Goal: Check status: Check status

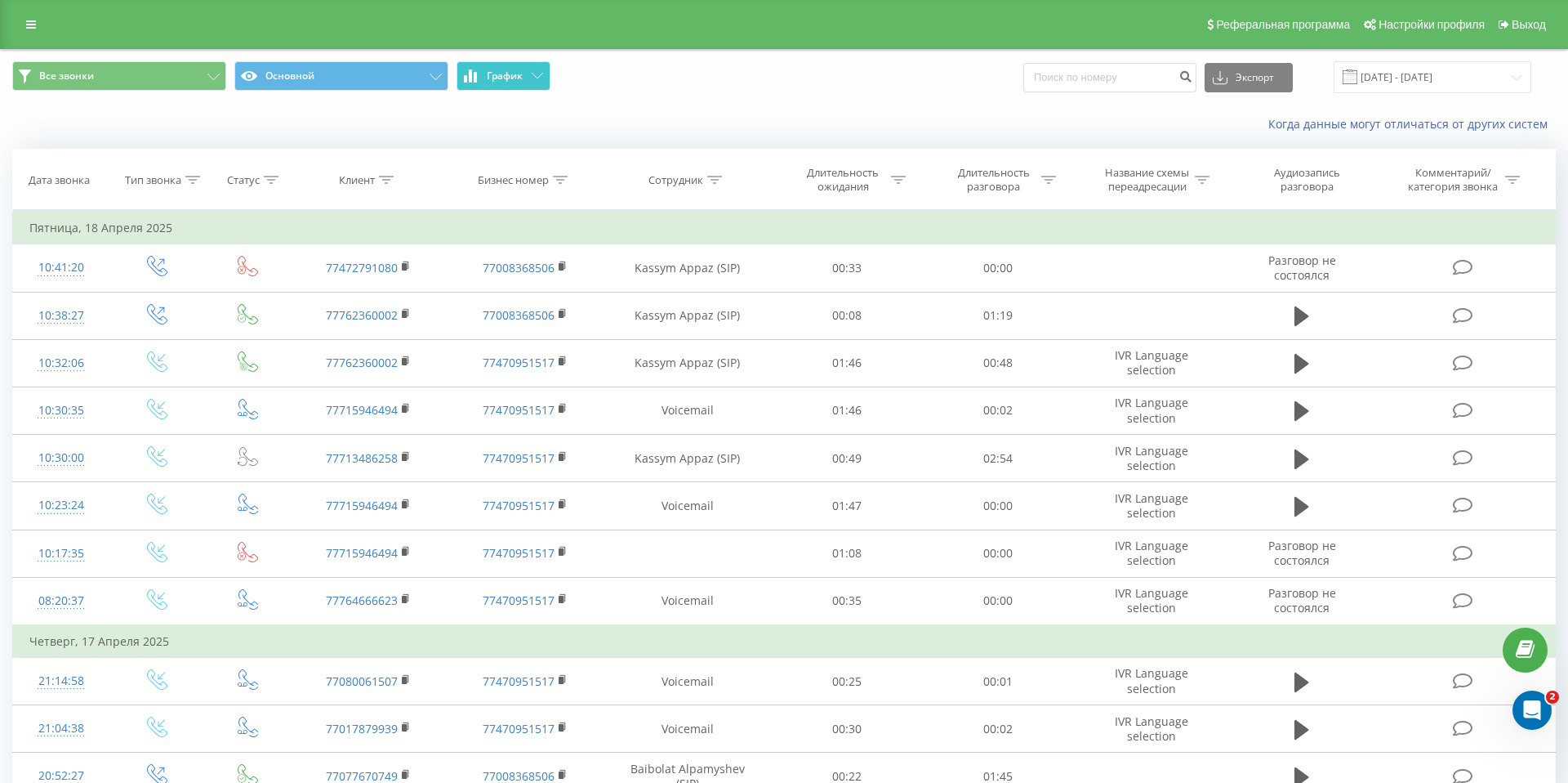
click at [493, 70] on span "График" at bounding box center [504, 76] width 36 height 12
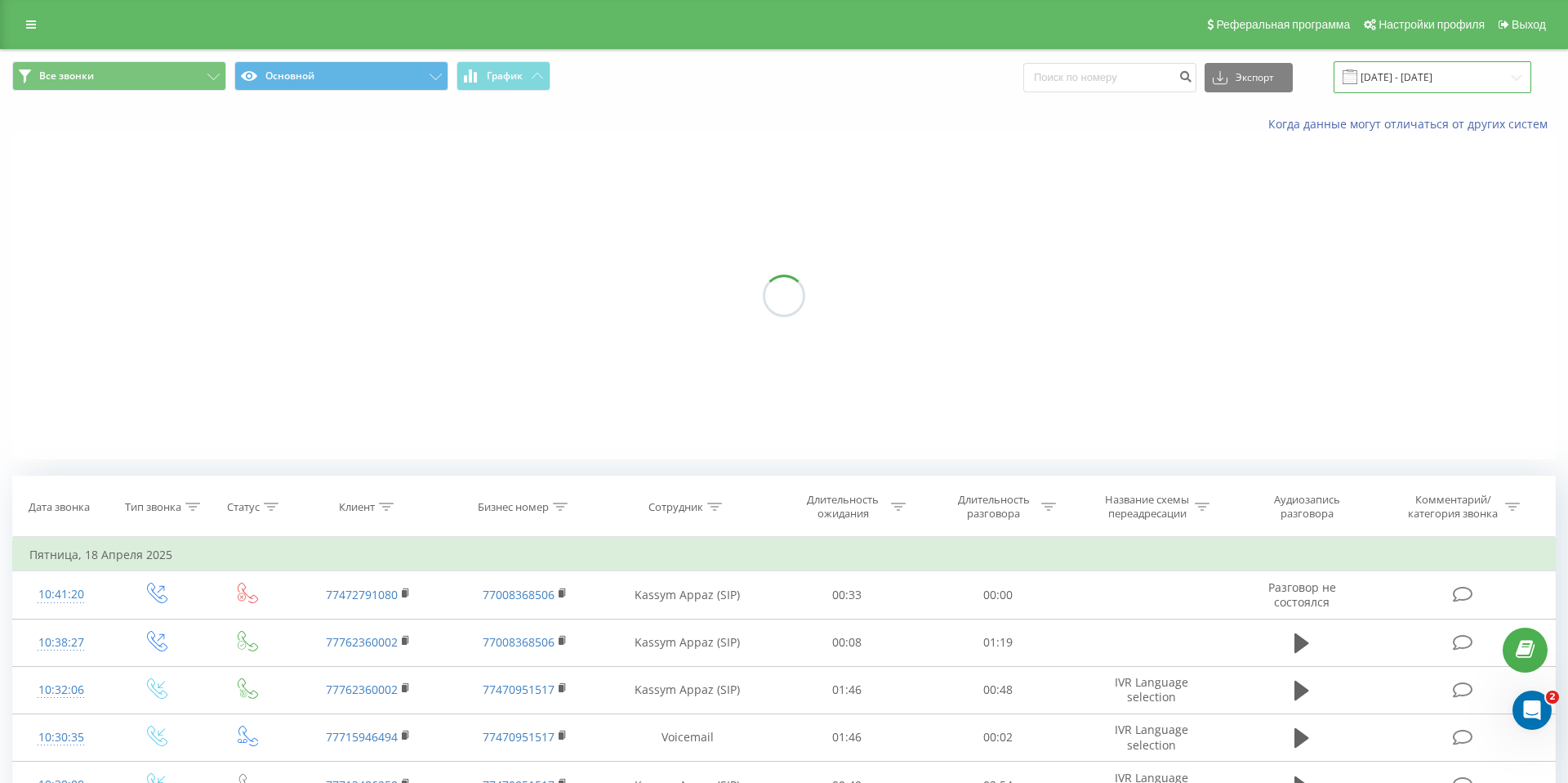
click at [1465, 87] on input "[DATE] - [DATE]" at bounding box center [1432, 78] width 197 height 32
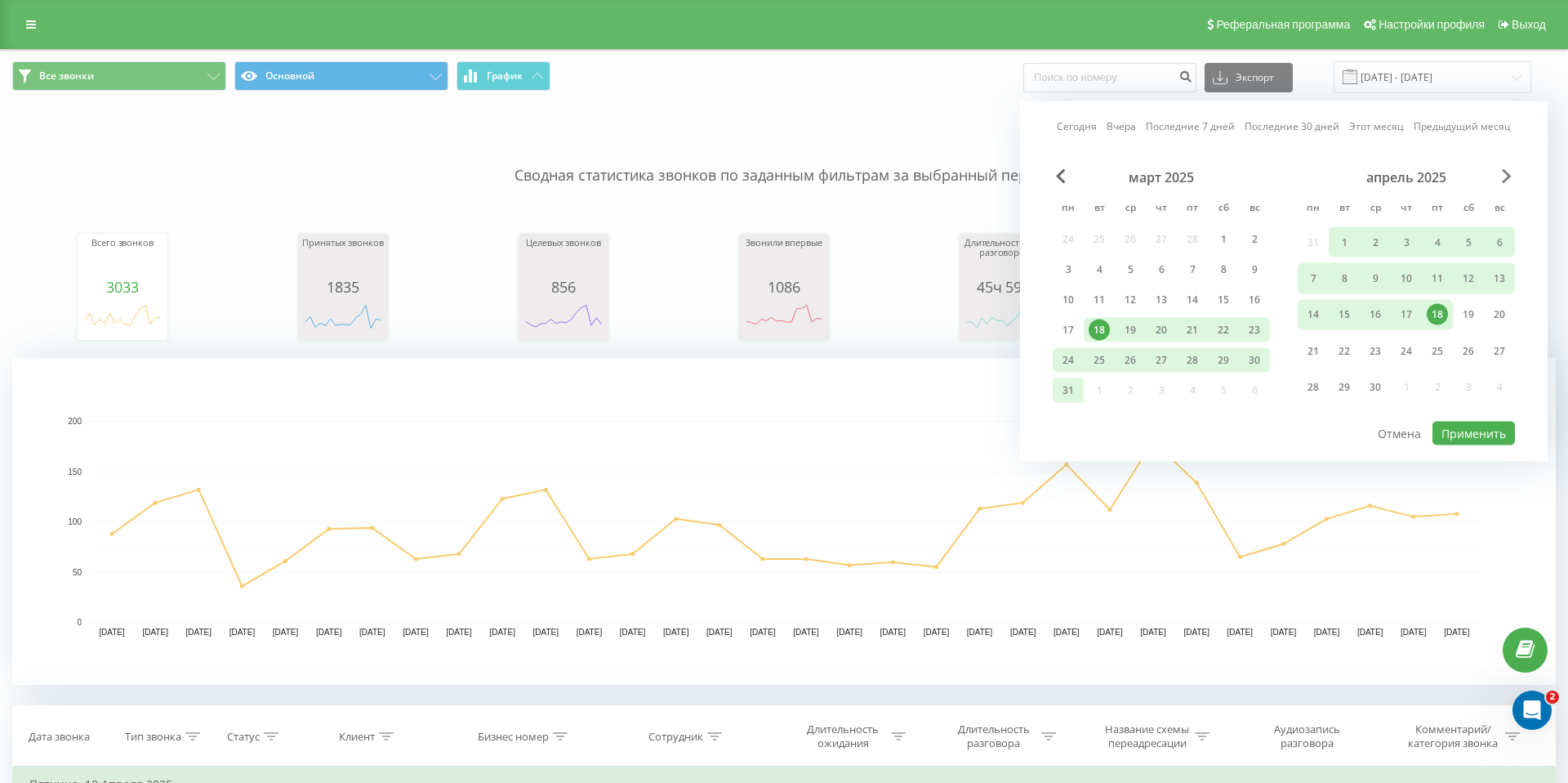
click at [1506, 176] on span "Next Month" at bounding box center [1507, 176] width 10 height 14
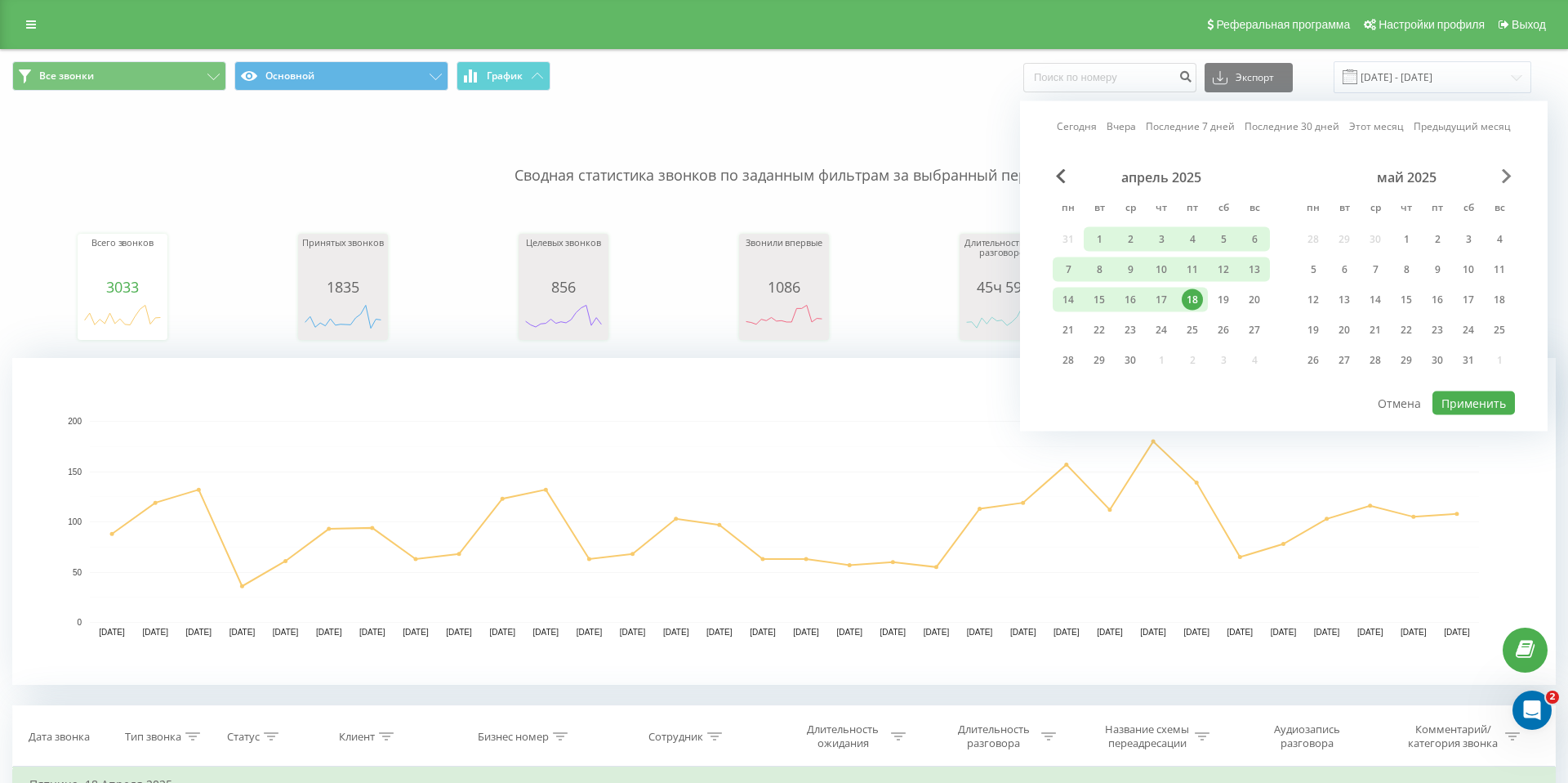
click at [1506, 176] on span "Next Month" at bounding box center [1507, 176] width 10 height 14
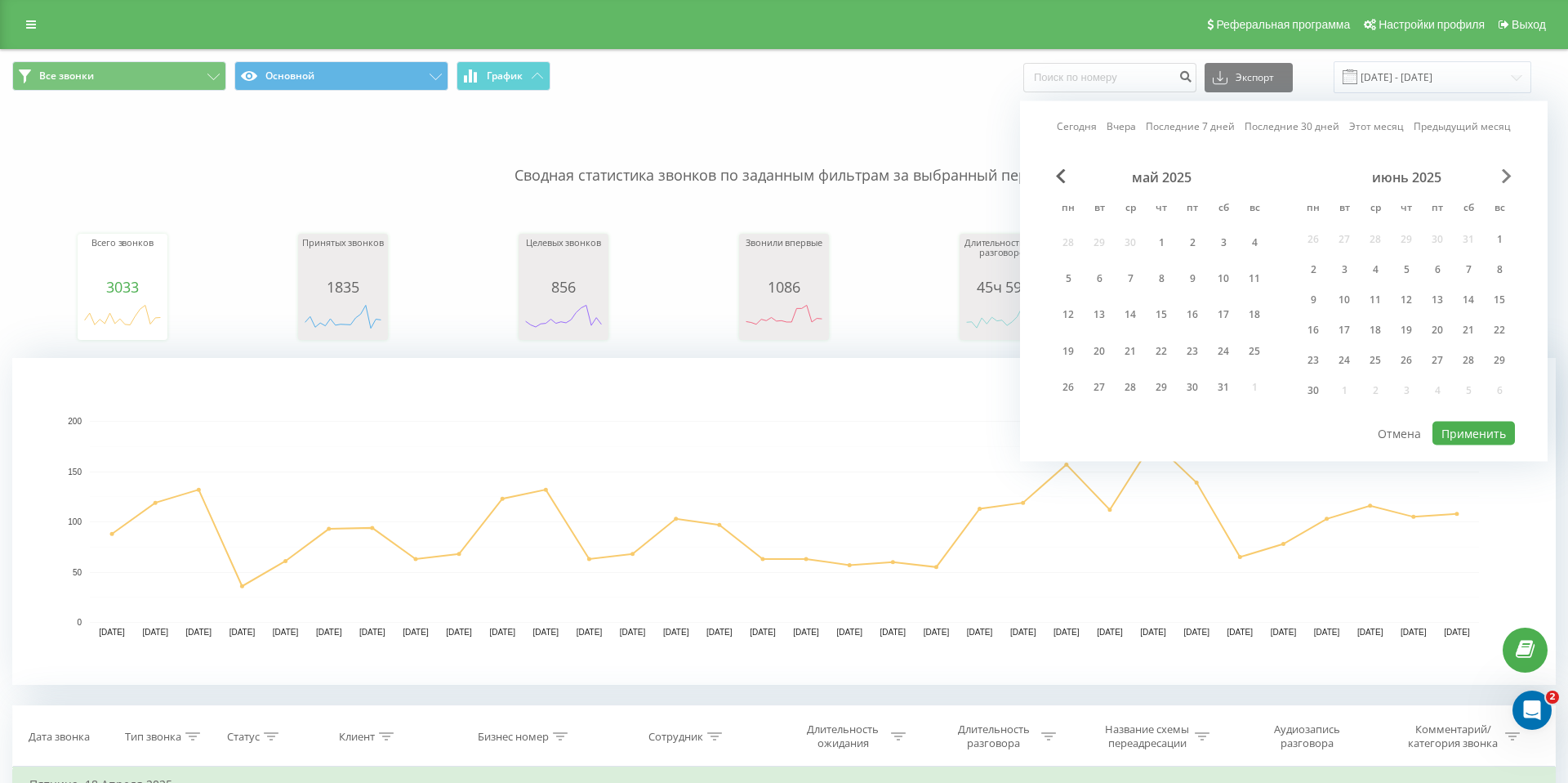
click at [1506, 176] on span "Next Month" at bounding box center [1507, 176] width 10 height 14
click at [1047, 162] on div "Сегодня Вчера Последние 7 дней Последние 30 дней Этот месяц Предыдущий месяц ав…" at bounding box center [1285, 266] width 528 height 330
click at [1062, 176] on span "Previous Month" at bounding box center [1061, 176] width 10 height 14
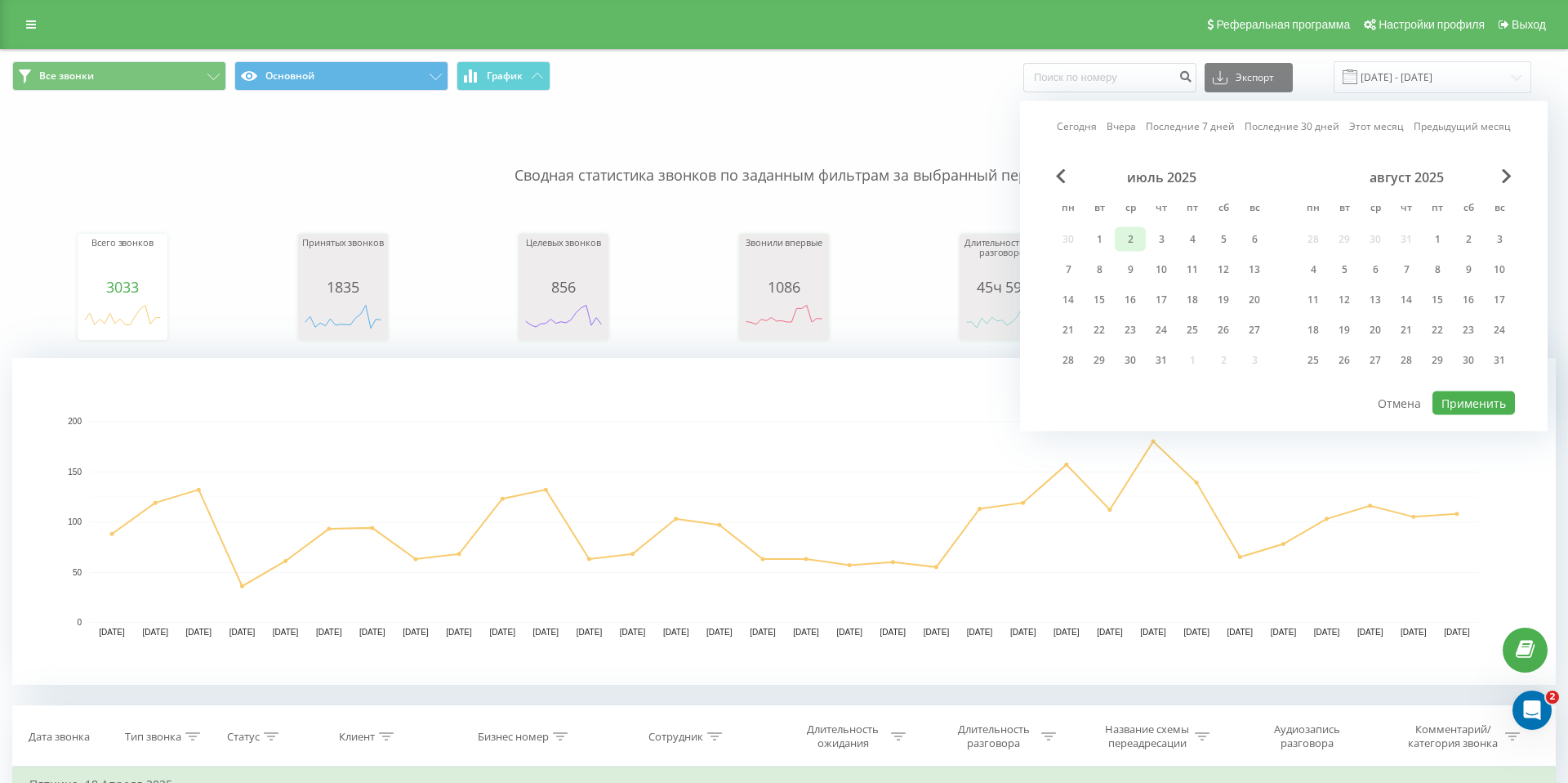
click at [1115, 234] on div "2" at bounding box center [1130, 239] width 31 height 24
click at [1093, 234] on div "1" at bounding box center [1099, 239] width 21 height 21
click at [1409, 326] on div "21" at bounding box center [1406, 330] width 21 height 21
click at [1102, 237] on div "1" at bounding box center [1099, 239] width 21 height 21
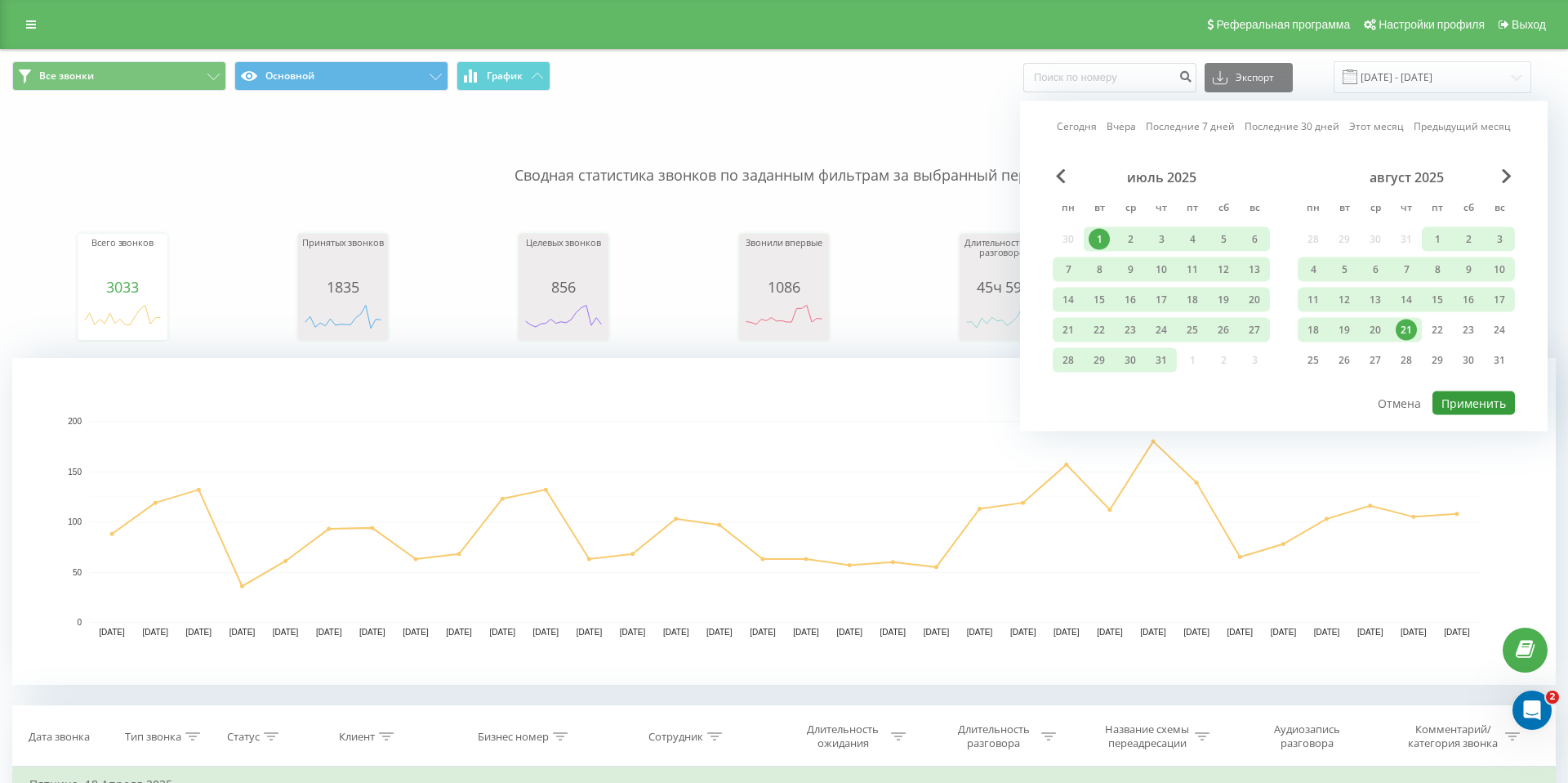
click at [1468, 392] on button "Применить" at bounding box center [1474, 403] width 83 height 24
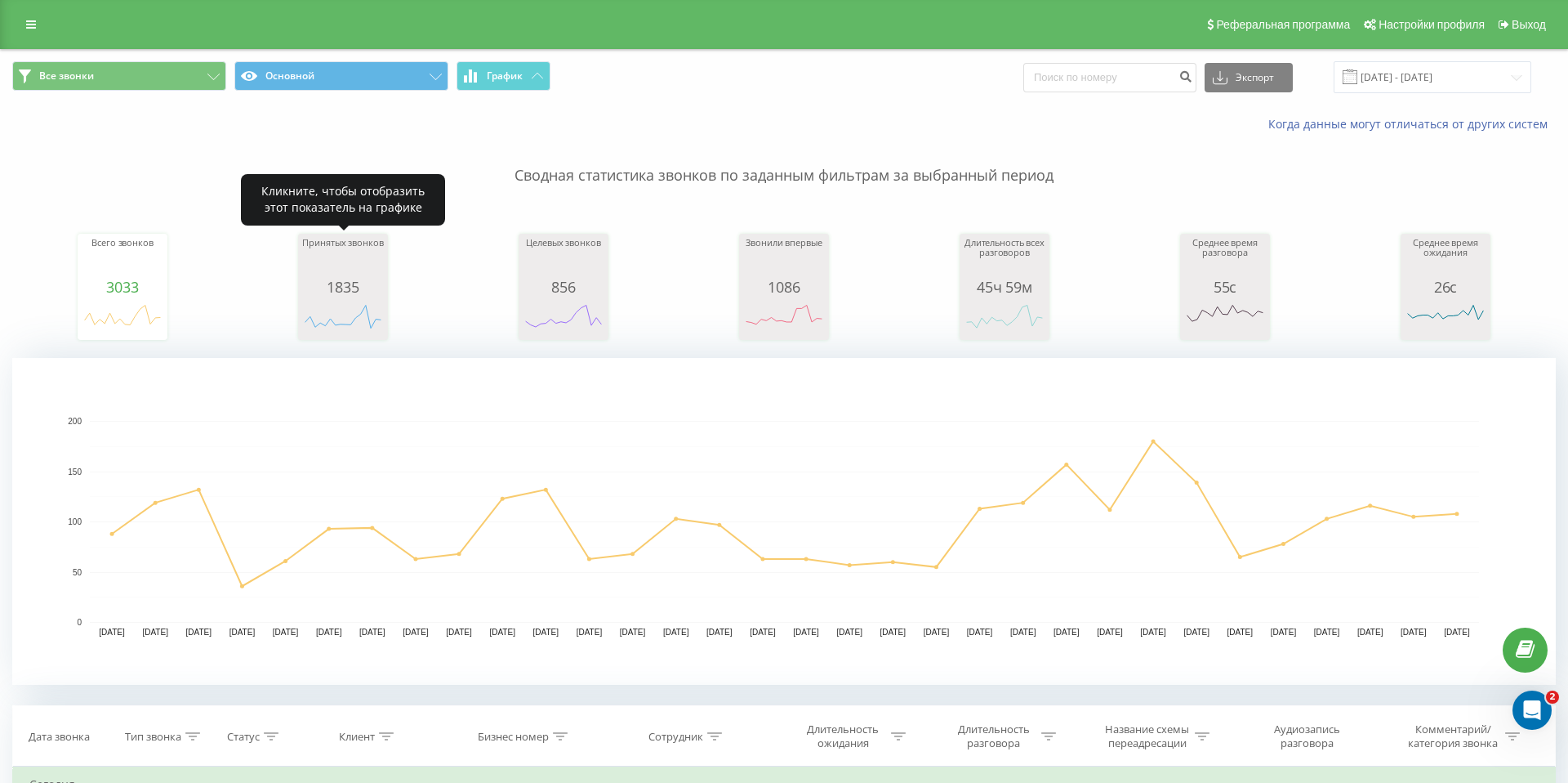
click at [353, 284] on div "1835" at bounding box center [342, 286] width 82 height 16
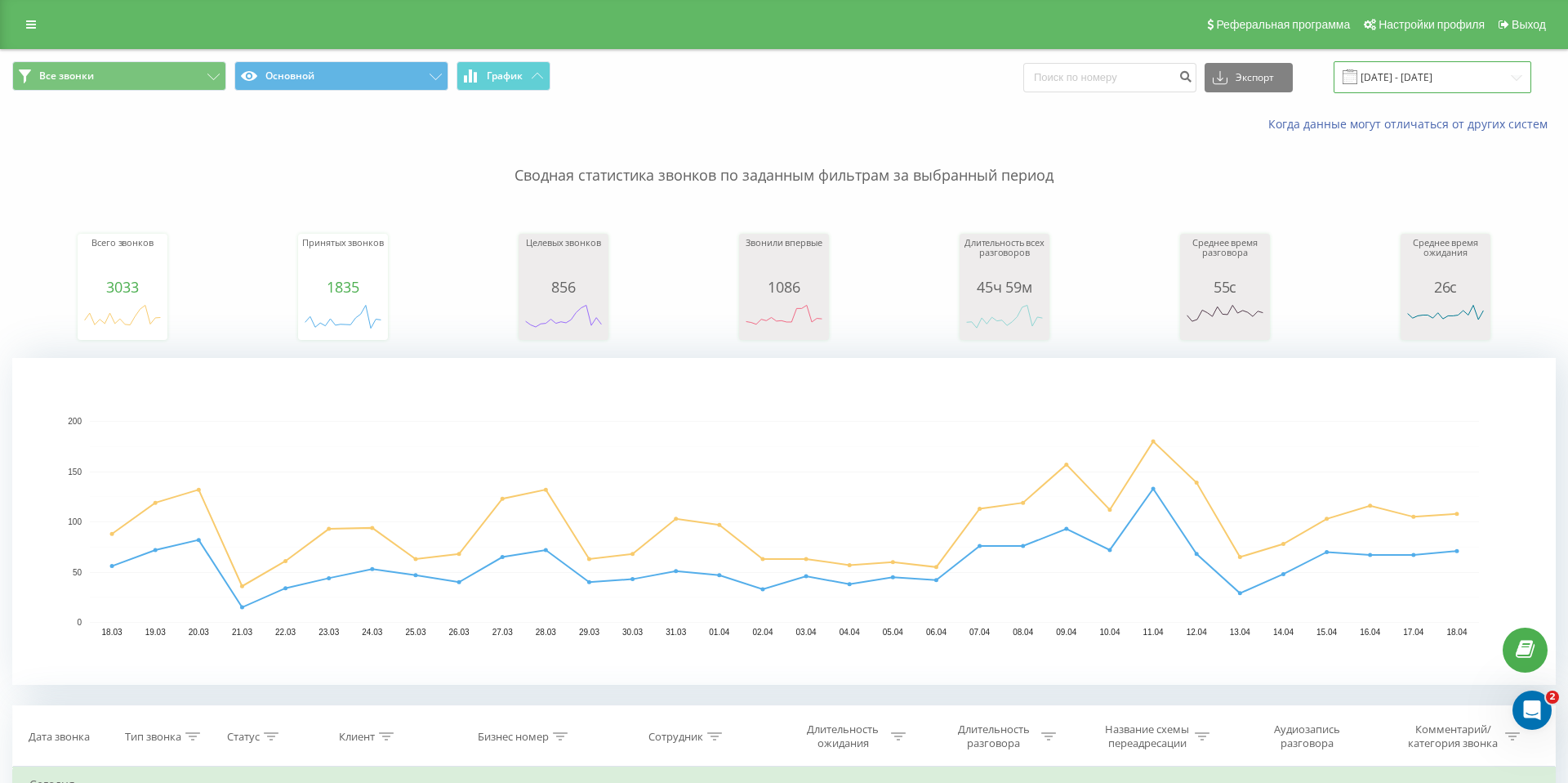
click at [1439, 68] on input "[DATE] - [DATE]" at bounding box center [1432, 78] width 197 height 32
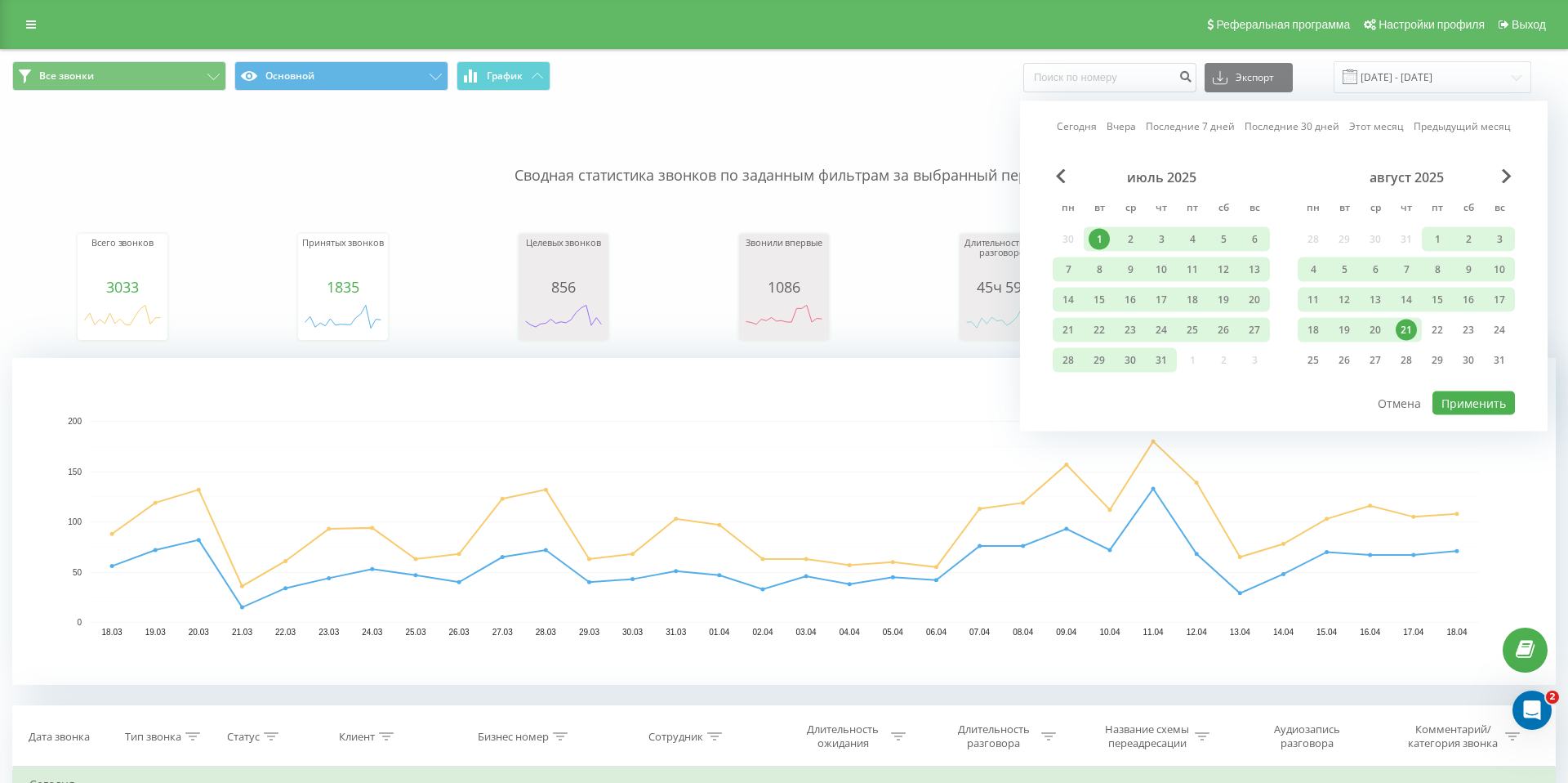
click at [1059, 165] on div "Сегодня Вчера Последние 7 дней Последние 30 дней Этот месяц Предыдущий месяц ию…" at bounding box center [1285, 266] width 528 height 330
click at [1056, 176] on span "Previous Month" at bounding box center [1061, 176] width 10 height 14
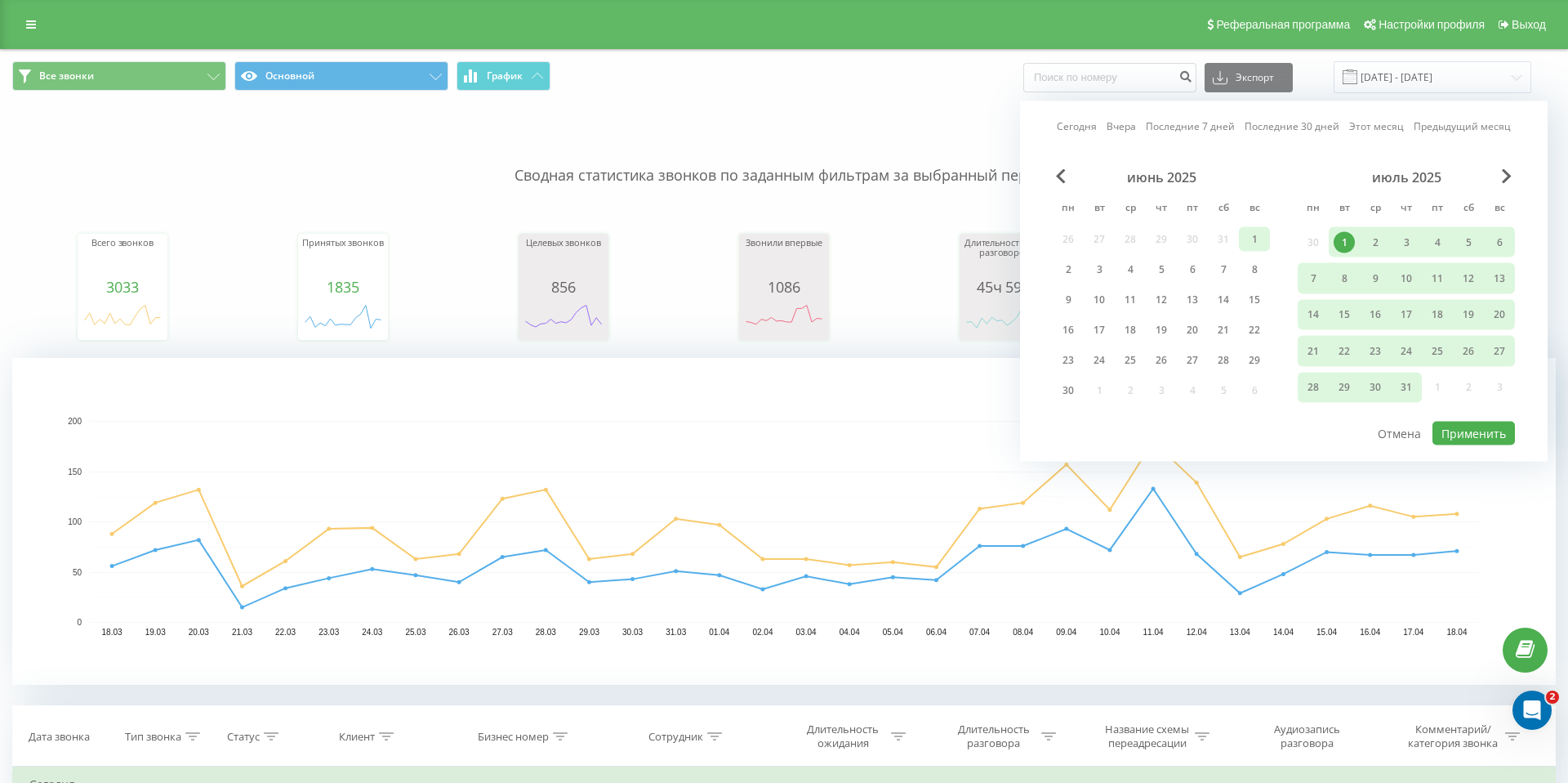
click at [1263, 230] on div "1" at bounding box center [1254, 239] width 21 height 21
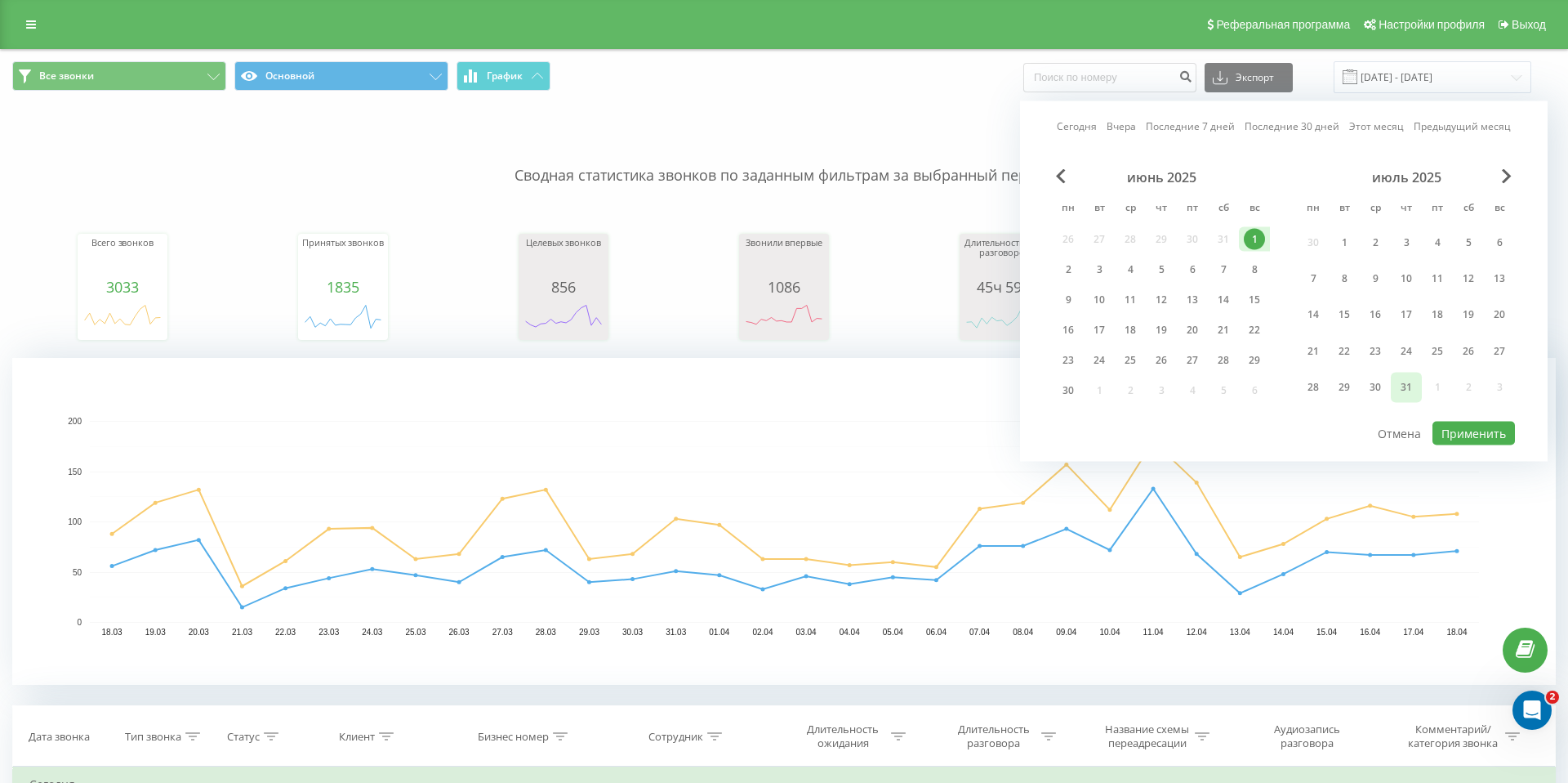
click at [1412, 386] on div "31" at bounding box center [1406, 386] width 21 height 21
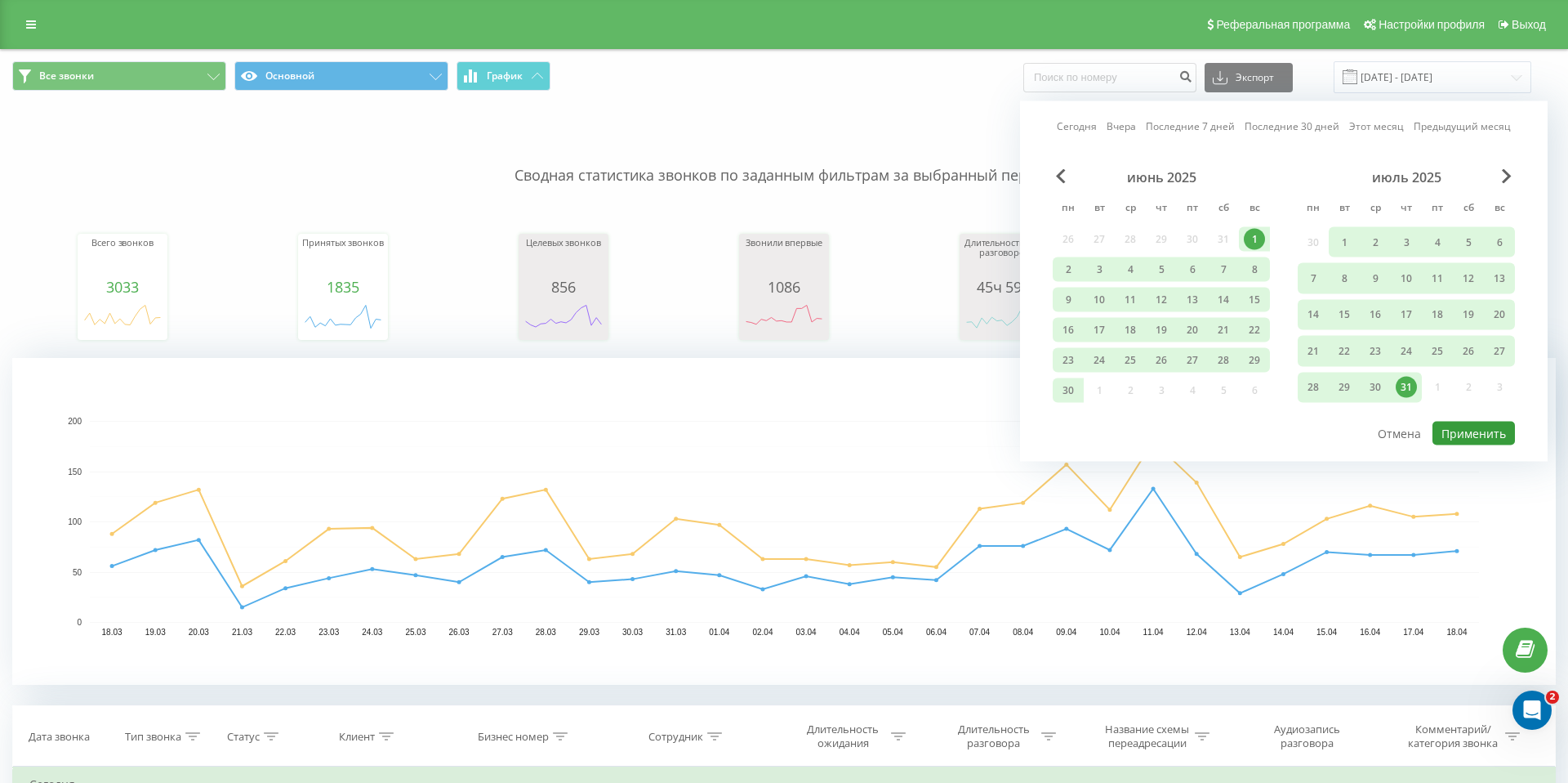
click at [1476, 444] on button "Применить" at bounding box center [1474, 434] width 83 height 24
type input "[DATE] - [DATE]"
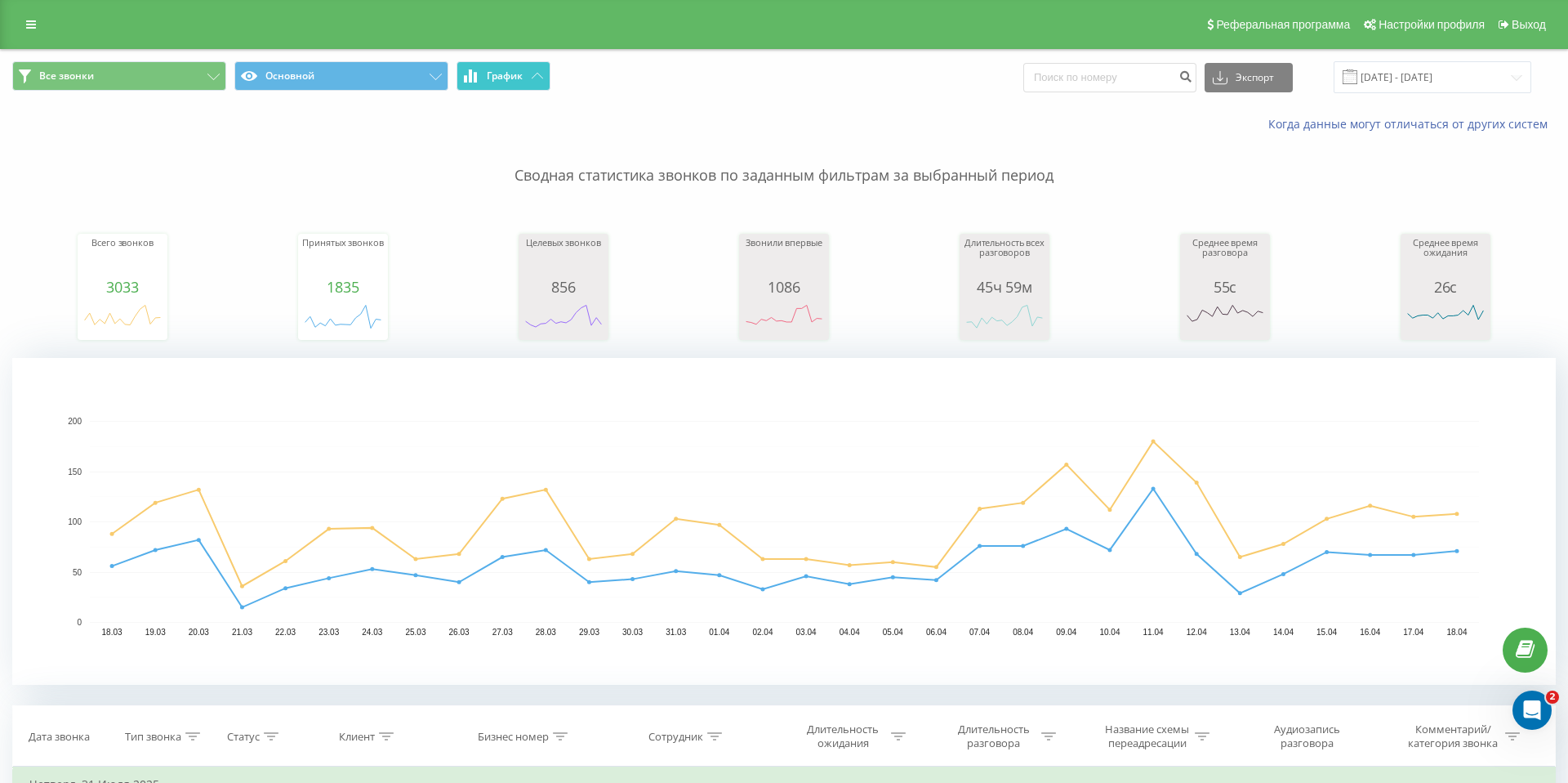
click at [534, 73] on icon at bounding box center [537, 75] width 12 height 6
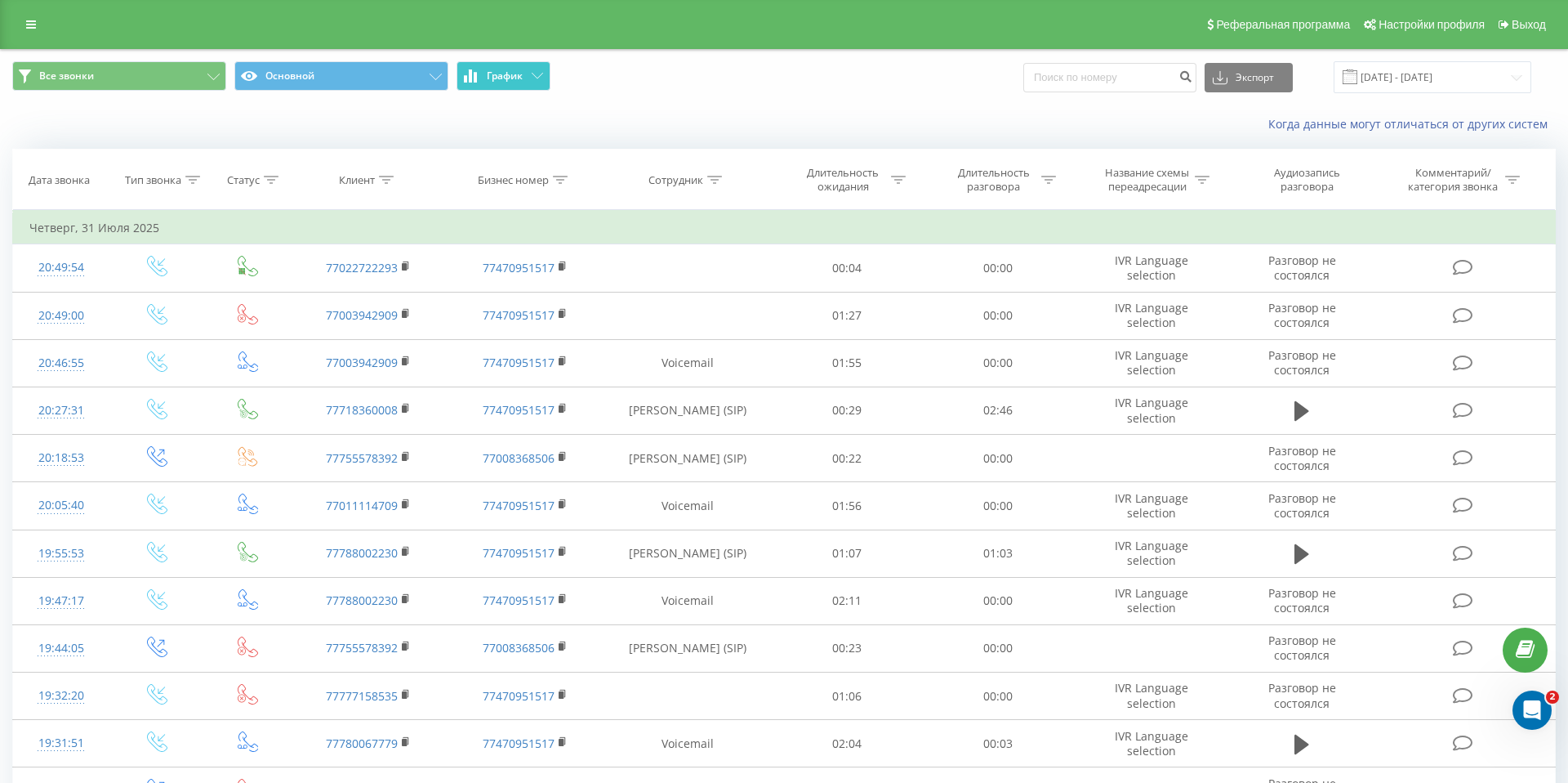
click at [534, 73] on icon at bounding box center [537, 75] width 12 height 6
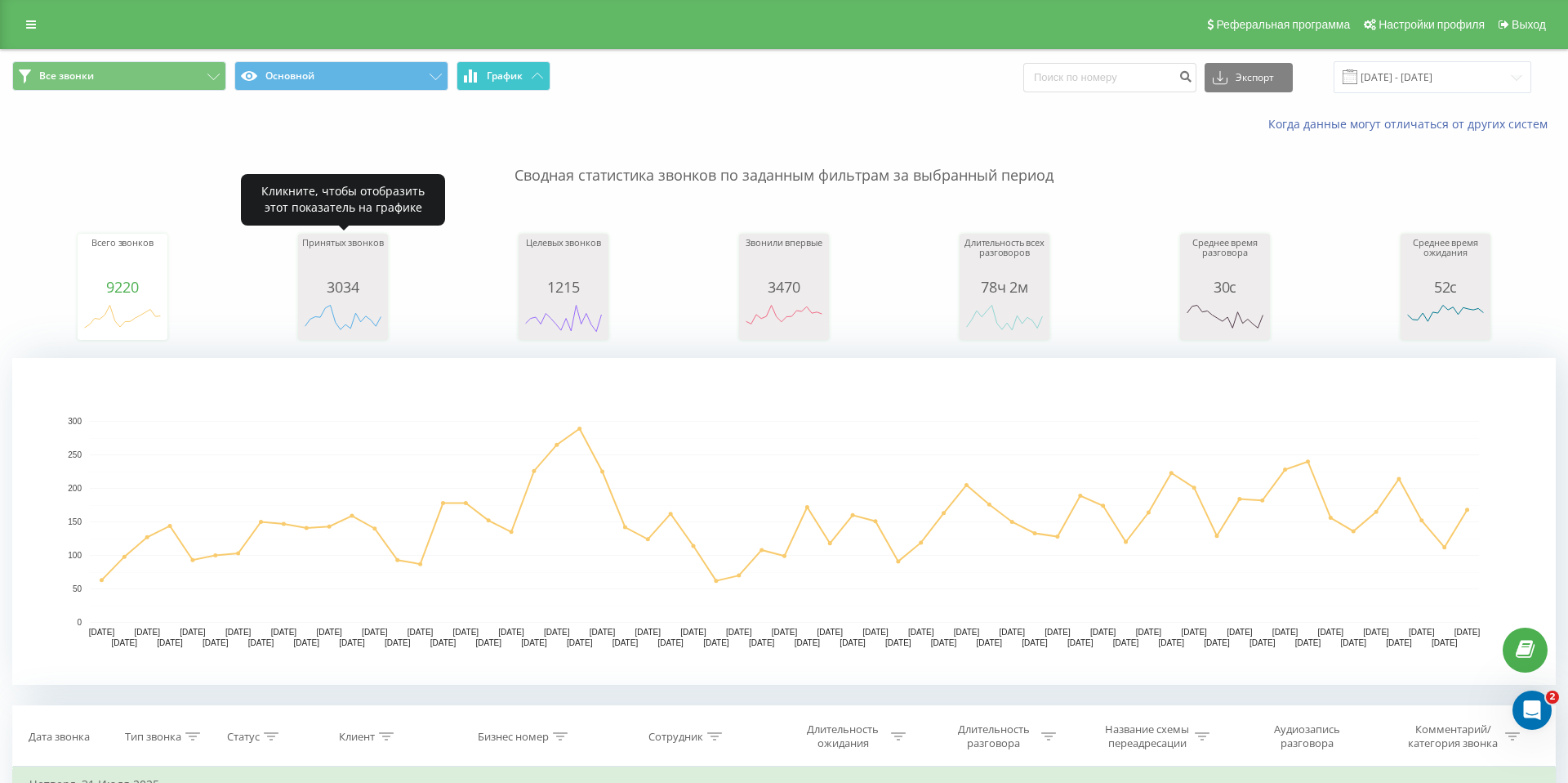
click at [343, 298] on icon "A chart." at bounding box center [342, 320] width 82 height 49
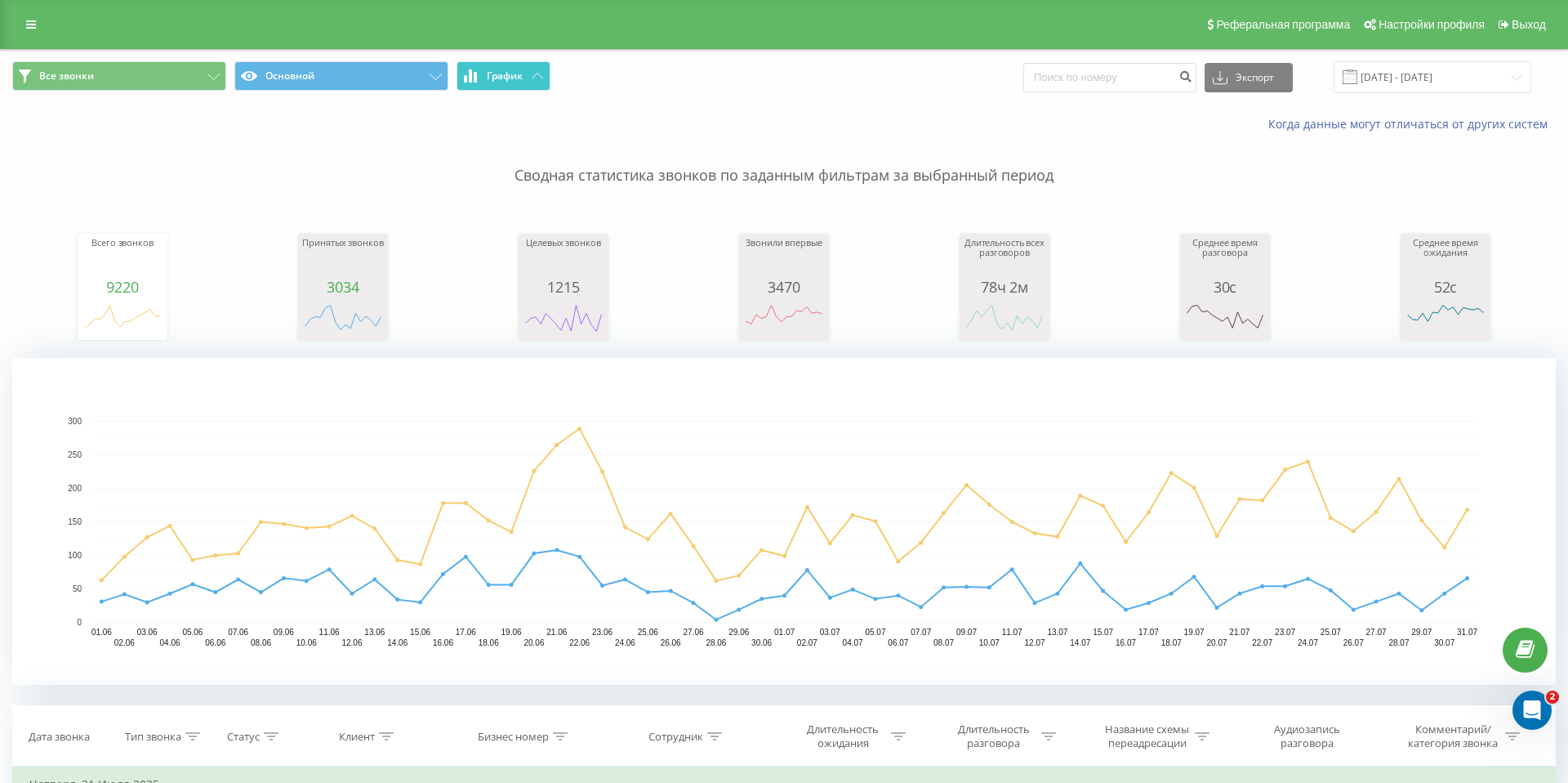
click at [196, 91] on span "Все звонки Основной График" at bounding box center [392, 78] width 760 height 32
click at [196, 77] on button "Все звонки" at bounding box center [120, 76] width 214 height 30
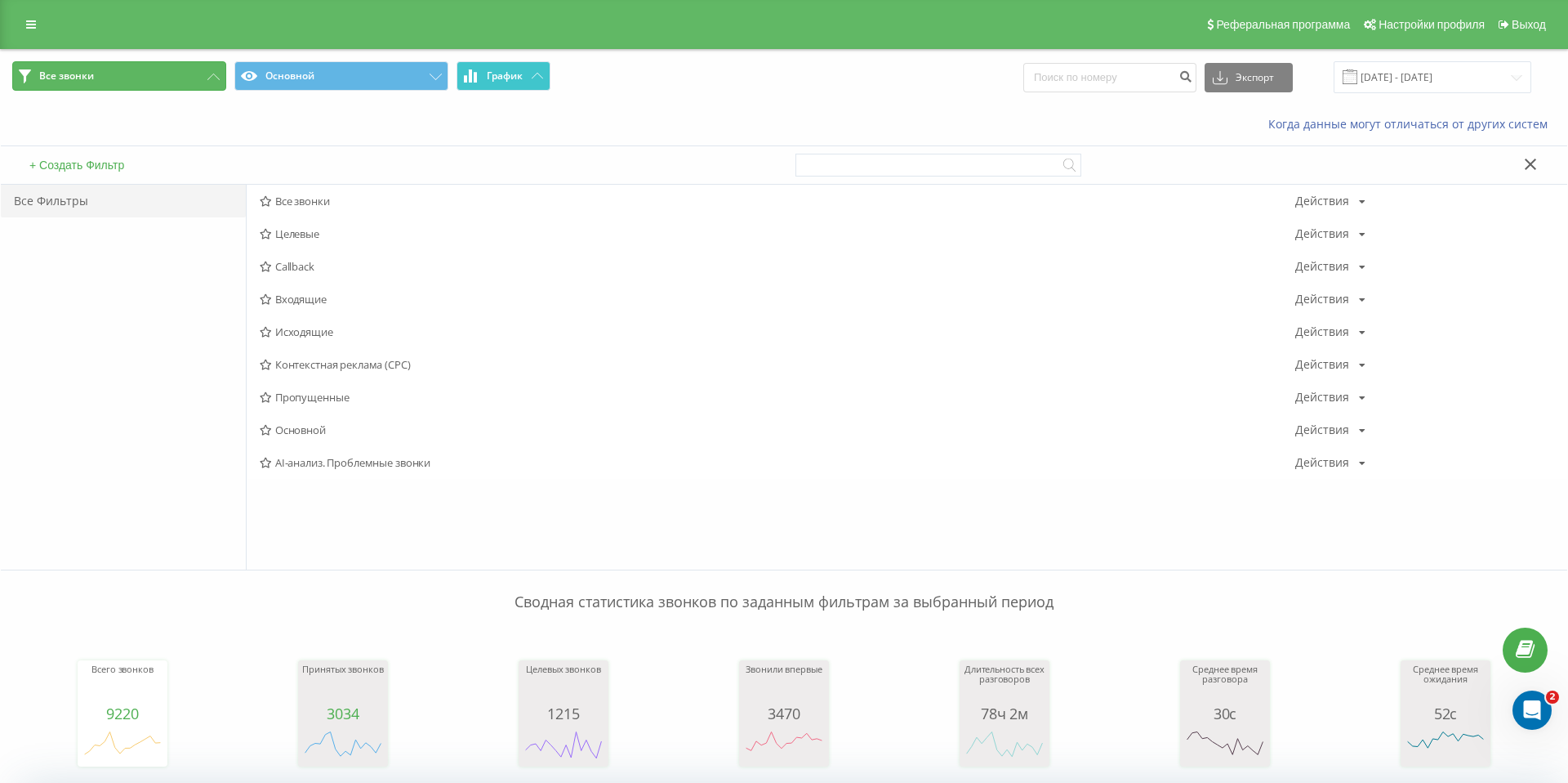
click at [210, 78] on icon at bounding box center [213, 77] width 13 height 7
